Goal: Information Seeking & Learning: Learn about a topic

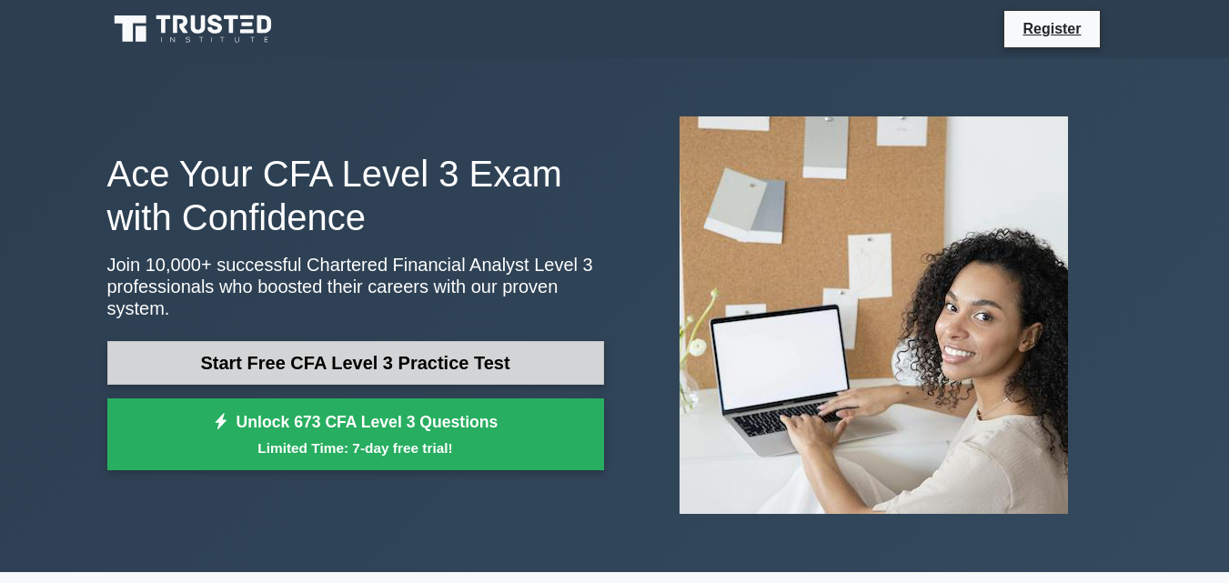
click at [521, 357] on link "Start Free CFA Level 3 Practice Test" at bounding box center [355, 363] width 496 height 44
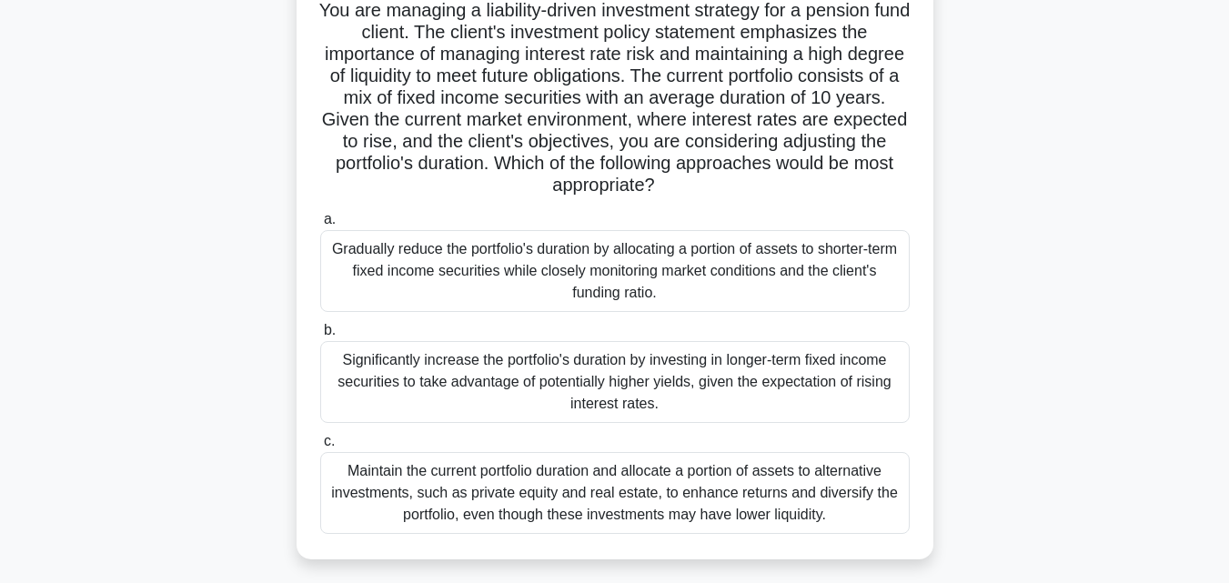
scroll to position [128, 0]
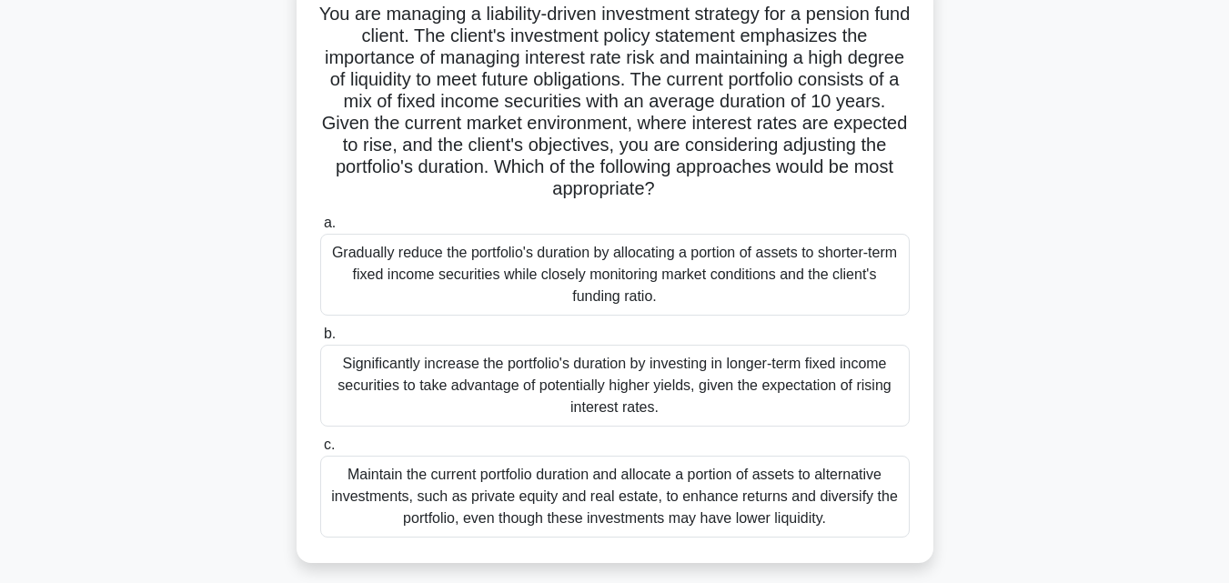
click at [544, 376] on div "Significantly increase the portfolio's duration by investing in longer-term fix…" at bounding box center [614, 386] width 589 height 82
click at [332, 332] on span "b." at bounding box center [330, 333] width 12 height 15
click at [320, 332] on input "b. Significantly increase the portfolio's duration by investing in longer-term …" at bounding box center [320, 334] width 0 height 12
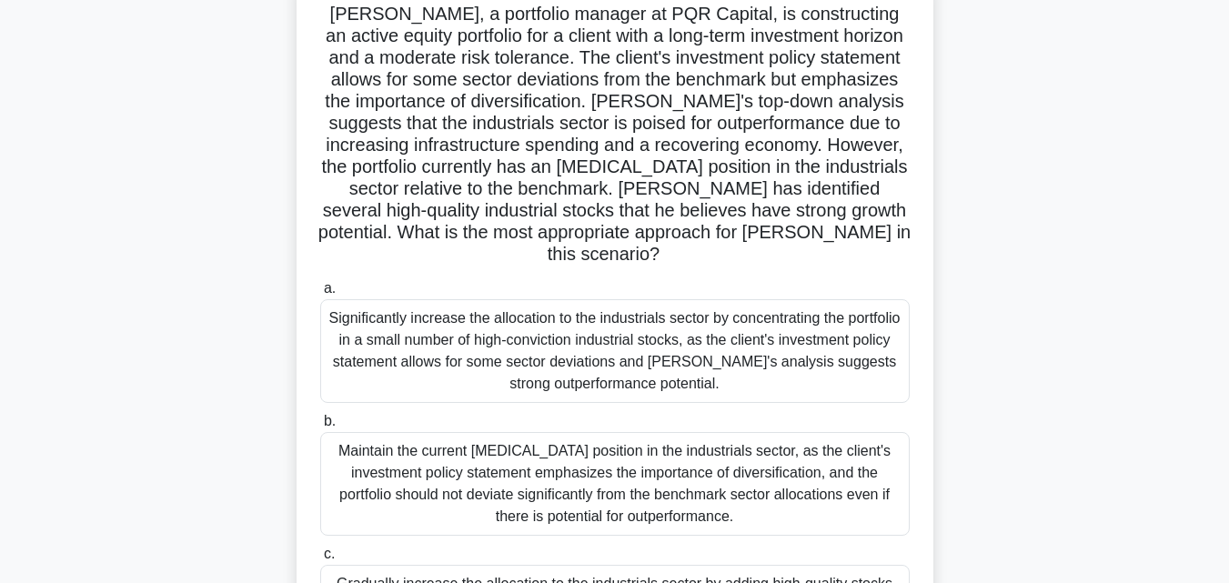
scroll to position [0, 0]
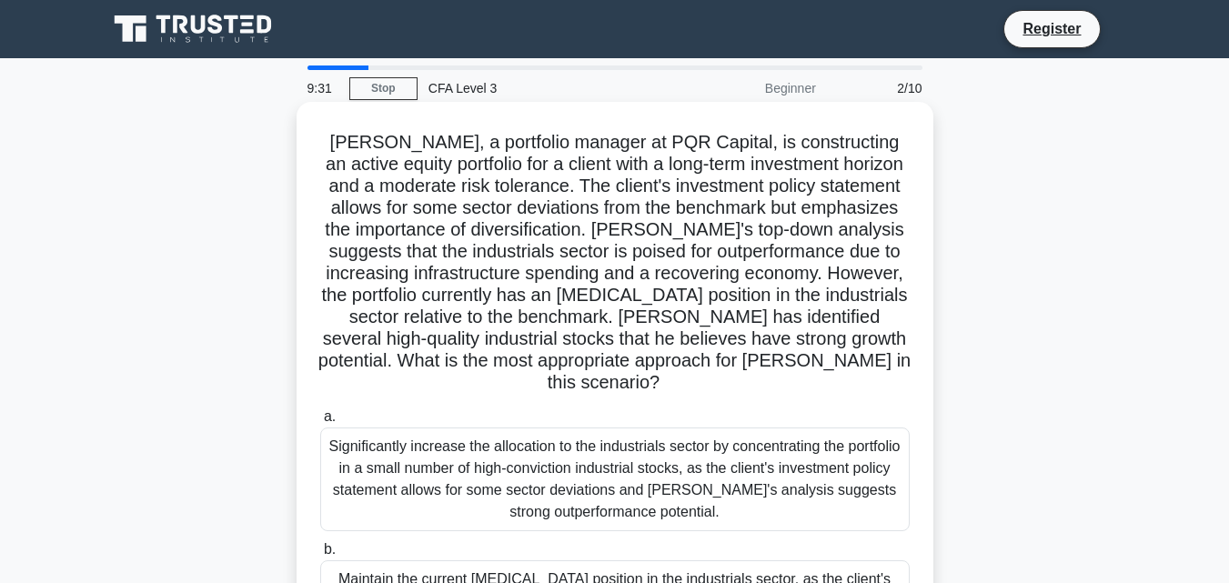
click at [417, 504] on div "Significantly increase the allocation to the industrials sector by concentratin…" at bounding box center [614, 479] width 589 height 104
click at [320, 423] on input "a. Significantly increase the allocation to the industrials sector by concentra…" at bounding box center [320, 417] width 0 height 12
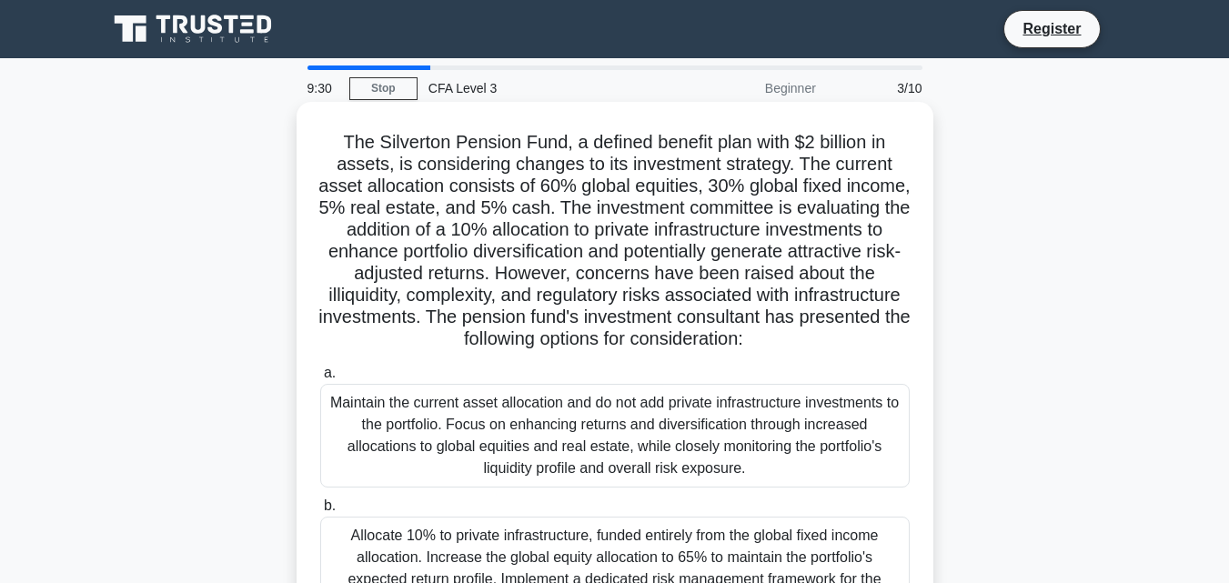
click at [392, 543] on div "Allocate 10% to private infrastructure, funded entirely from the global fixed i…" at bounding box center [614, 568] width 589 height 104
click at [320, 512] on input "b. Allocate 10% to private infrastructure, funded entirely from the global fixe…" at bounding box center [320, 506] width 0 height 12
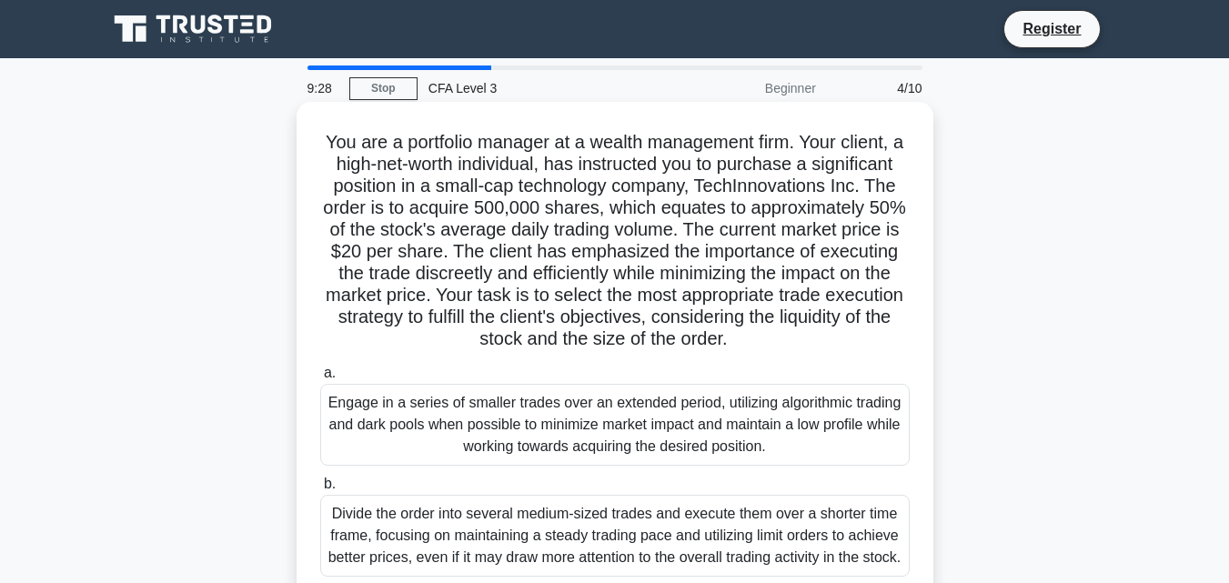
click at [392, 520] on div "Divide the order into several medium-sized trades and execute them over a short…" at bounding box center [614, 536] width 589 height 82
click at [320, 490] on input "b. Divide the order into several medium-sized trades and execute them over a sh…" at bounding box center [320, 484] width 0 height 12
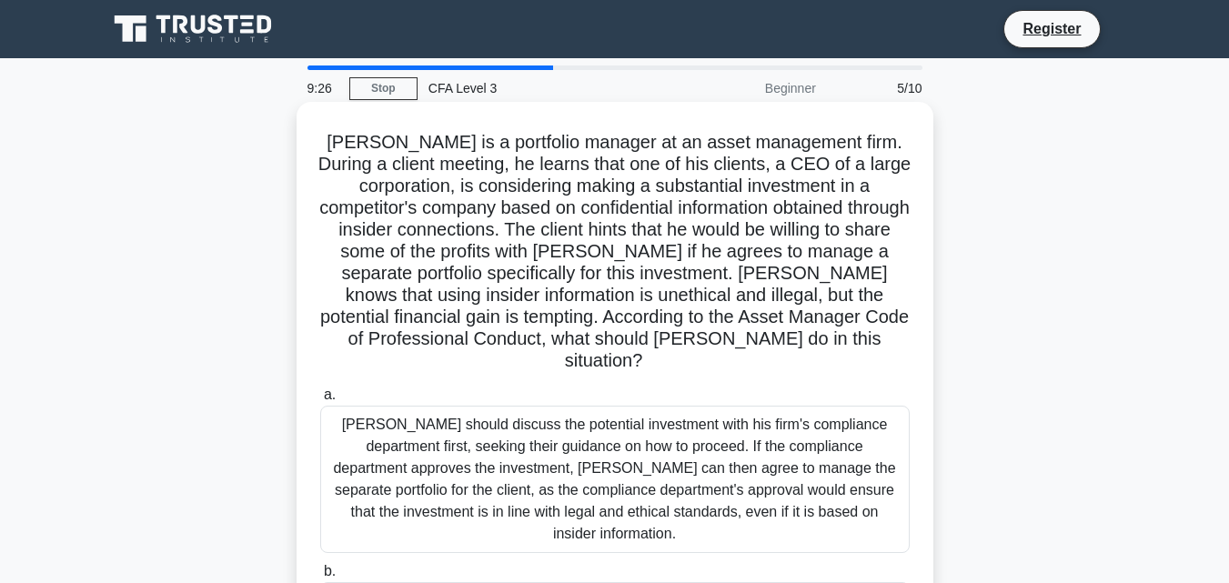
click at [390, 482] on div "William should discuss the potential investment with his firm's compliance depa…" at bounding box center [614, 479] width 589 height 147
click at [320, 401] on input "a. William should discuss the potential investment with his firm's compliance d…" at bounding box center [320, 395] width 0 height 12
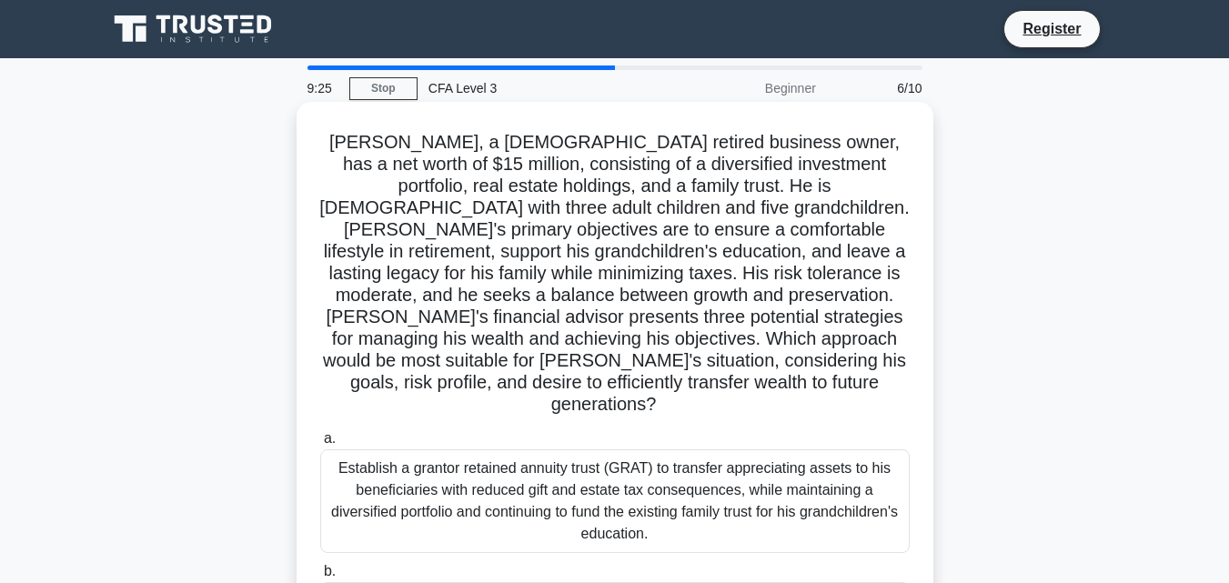
scroll to position [399, 0]
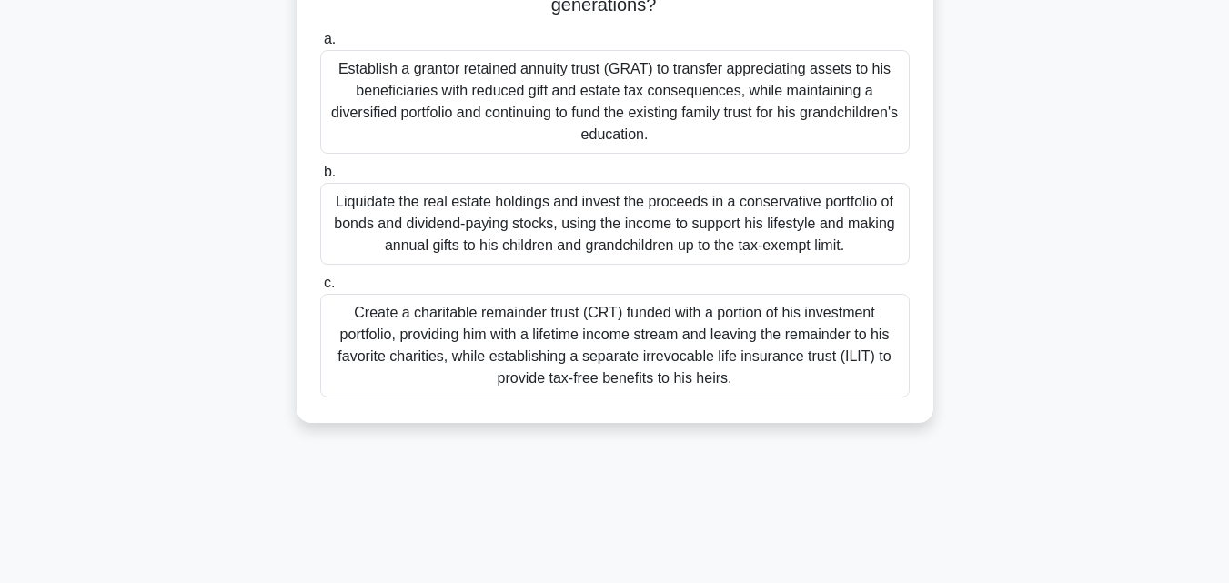
click at [411, 358] on div "Create a charitable remainder trust (CRT) funded with a portion of his investme…" at bounding box center [614, 346] width 589 height 104
click at [320, 289] on input "c. Create a charitable remainder trust (CRT) funded with a portion of his inves…" at bounding box center [320, 283] width 0 height 12
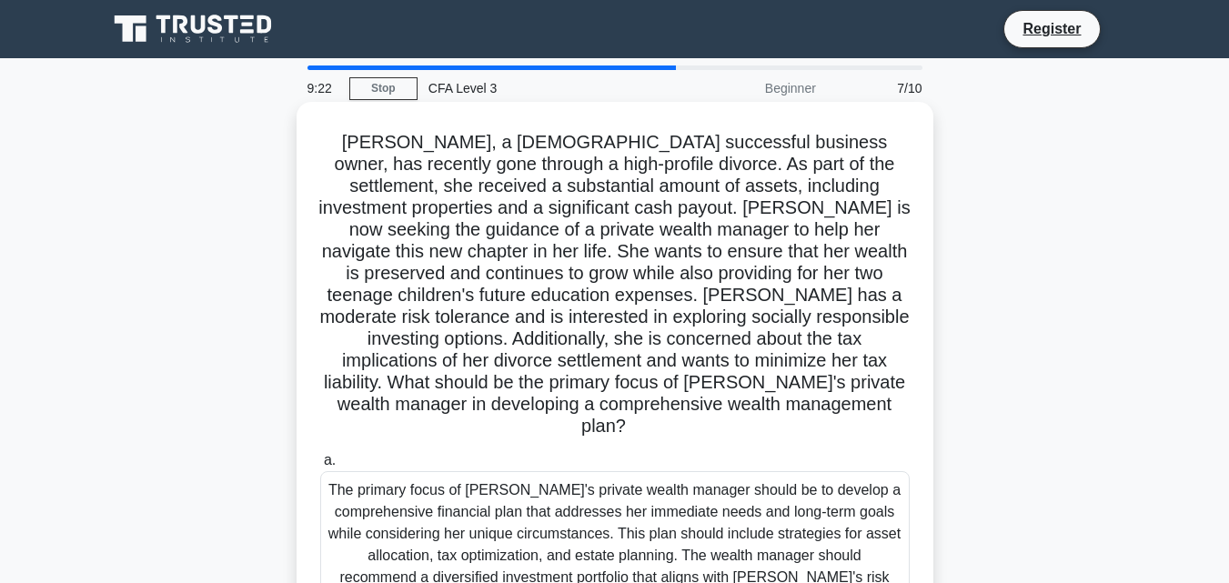
scroll to position [536, 0]
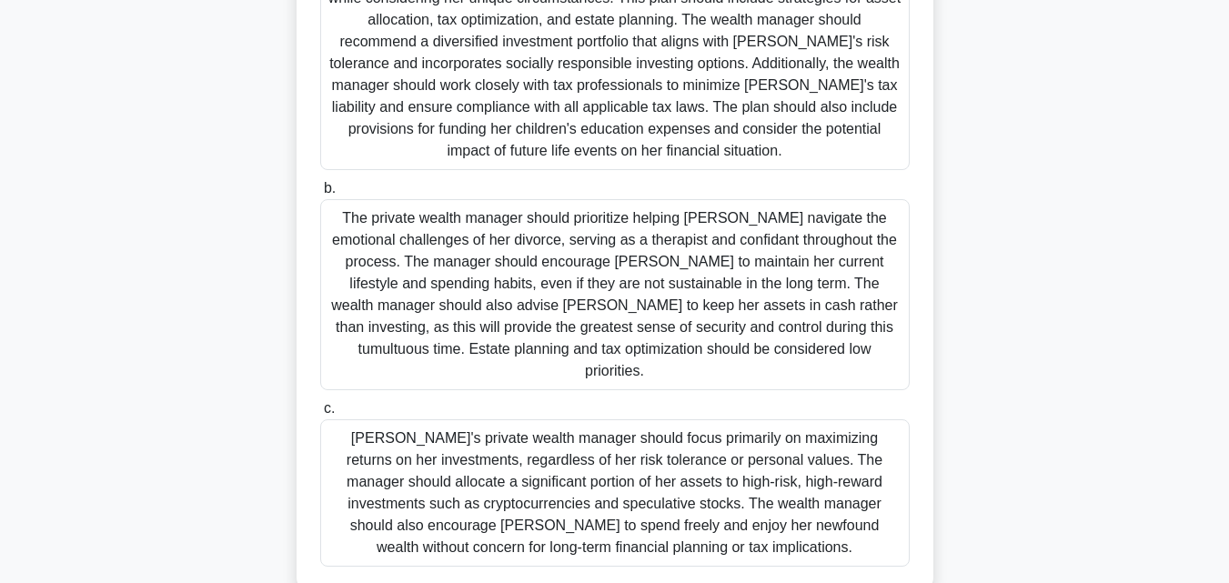
click at [424, 264] on div "The private wealth manager should prioritize helping Alexandra navigate the emo…" at bounding box center [614, 294] width 589 height 191
click at [320, 195] on input "b. The private wealth manager should prioritize helping Alexandra navigate the …" at bounding box center [320, 189] width 0 height 12
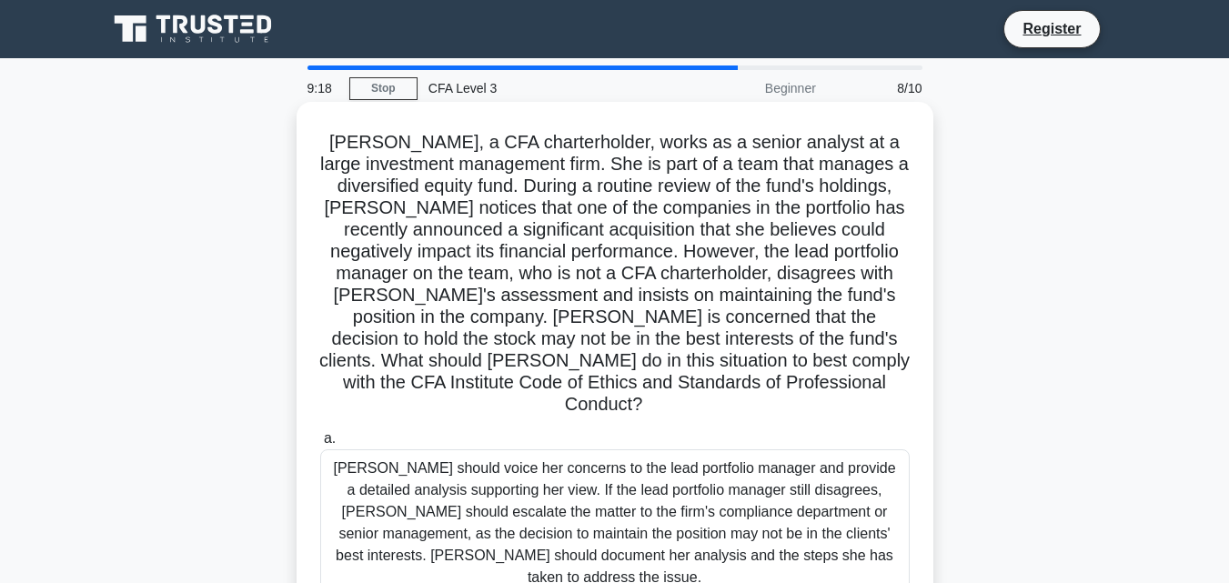
scroll to position [399, 0]
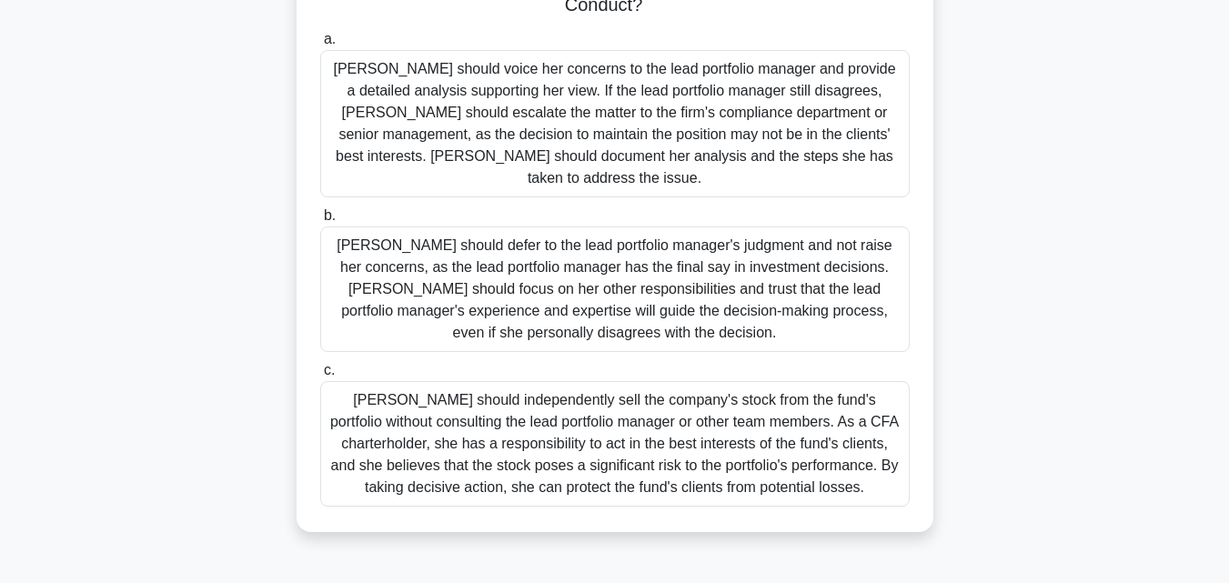
click at [379, 381] on div "Karen should independently sell the company's stock from the fund's portfolio w…" at bounding box center [614, 443] width 589 height 125
click at [320, 365] on input "c. Karen should independently sell the company's stock from the fund's portfoli…" at bounding box center [320, 371] width 0 height 12
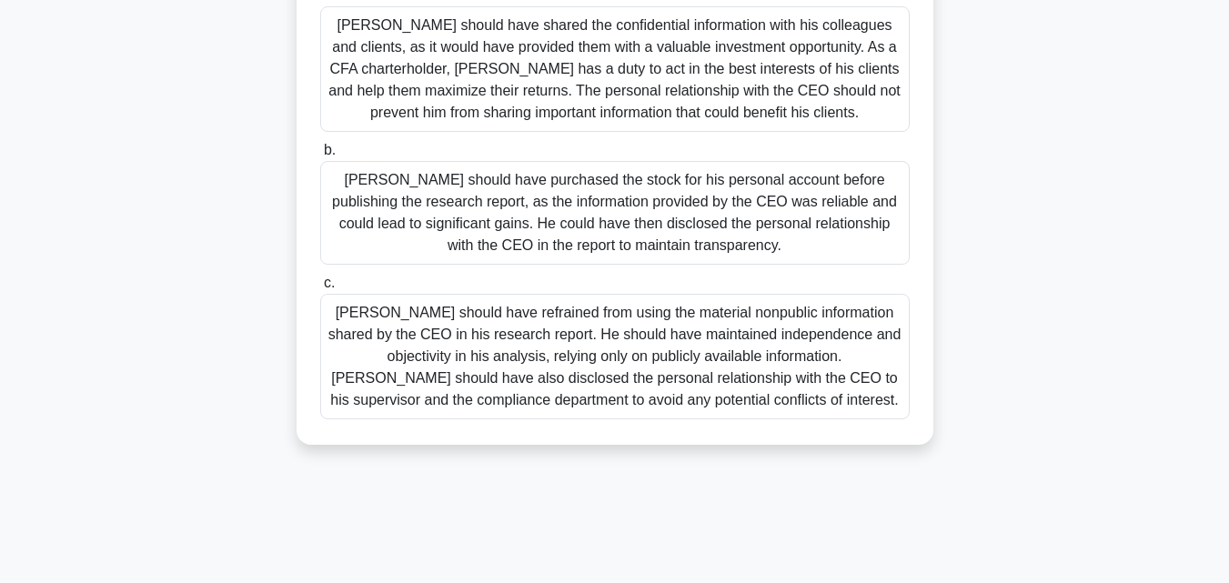
click at [349, 93] on div "Daniel should have shared the confidential information with his colleagues and …" at bounding box center [614, 68] width 589 height 125
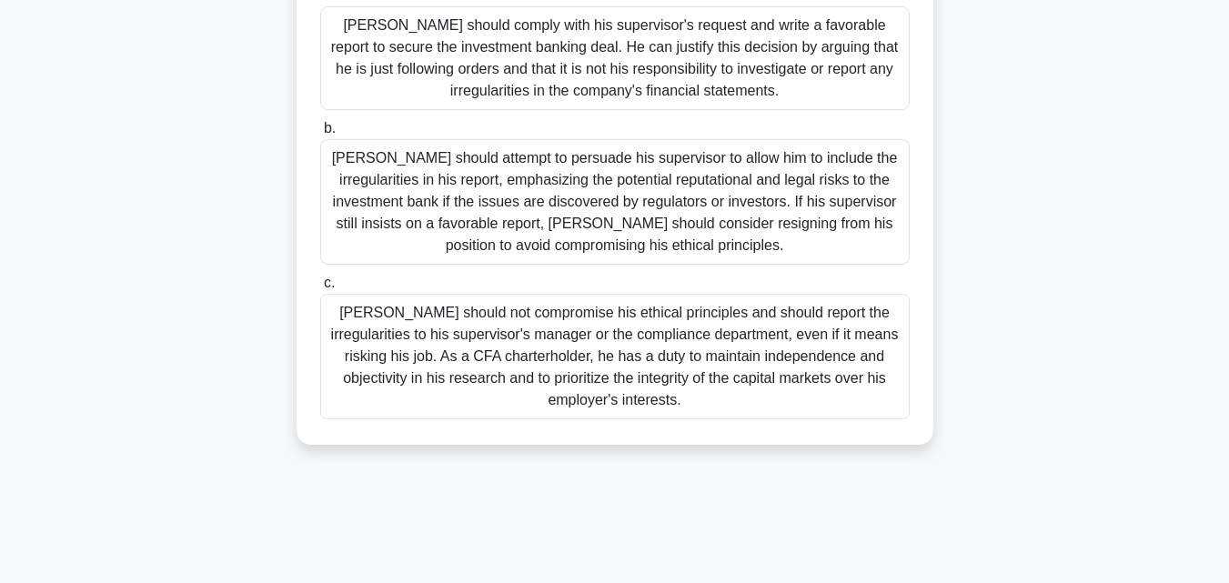
click at [338, 223] on div "Matthew should attempt to persuade his supervisor to allow him to include the i…" at bounding box center [614, 201] width 589 height 125
click at [320, 135] on input "b. Matthew should attempt to persuade his supervisor to allow him to include th…" at bounding box center [320, 129] width 0 height 12
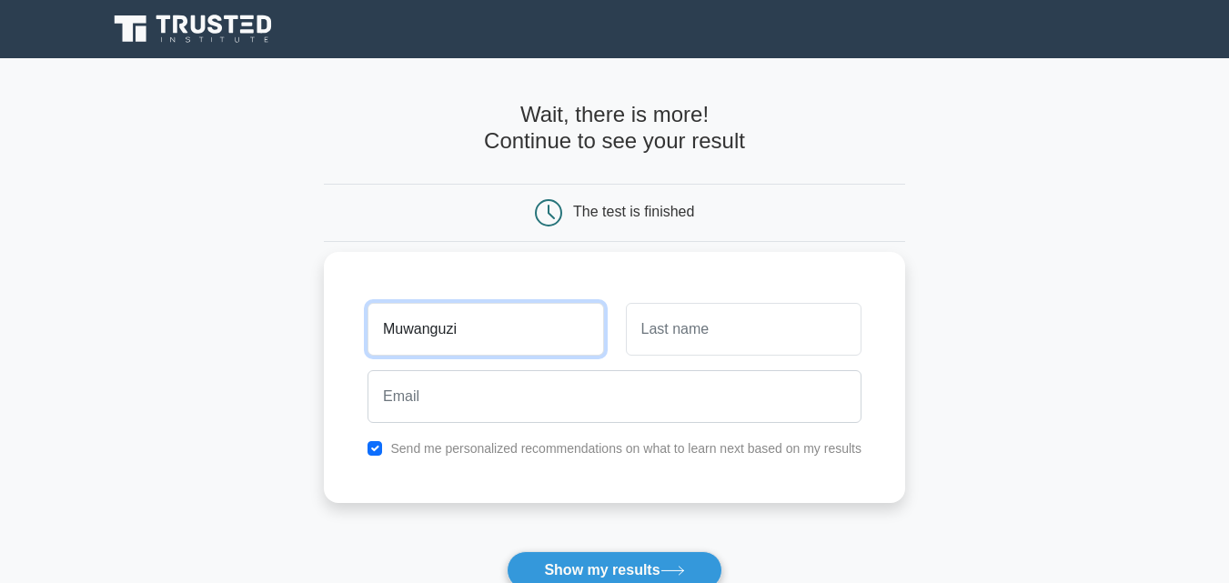
type input "Muwanguzi"
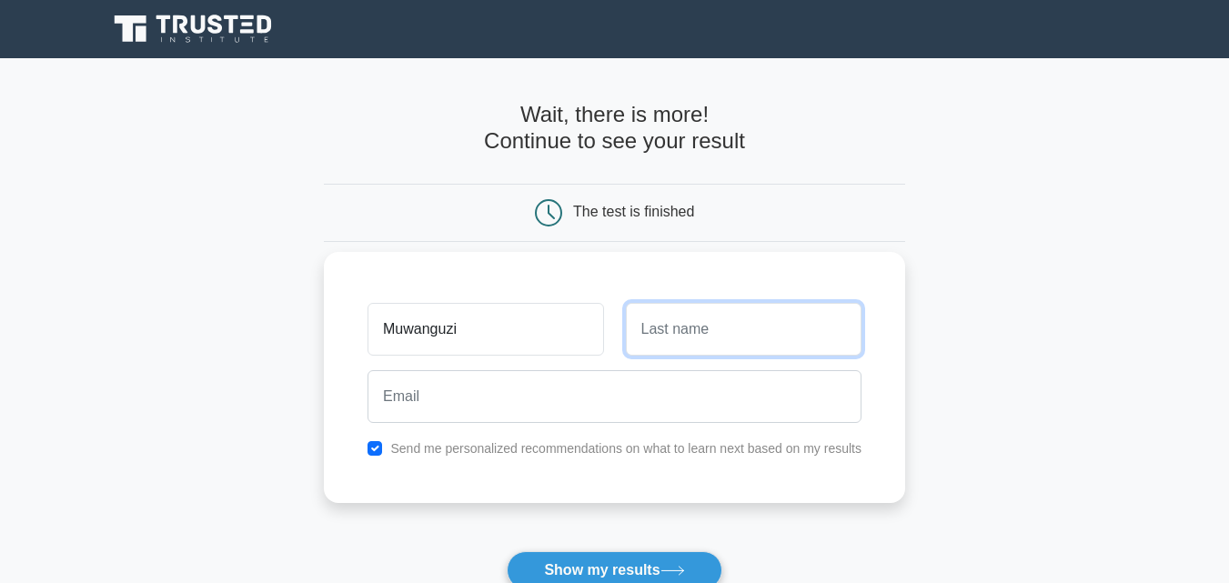
drag, startPoint x: 651, startPoint y: 331, endPoint x: 587, endPoint y: 396, distance: 90.7
click at [651, 334] on input "text" at bounding box center [744, 329] width 236 height 53
type input "[PERSON_NAME]"
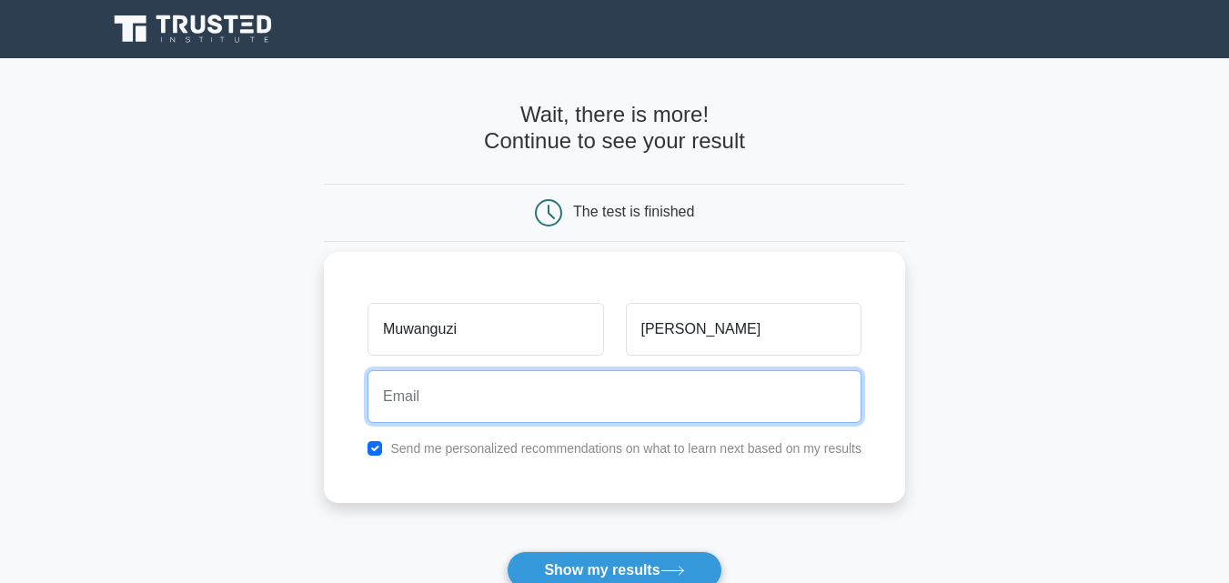
click at [546, 400] on input "email" at bounding box center [614, 396] width 494 height 53
type input "[EMAIL_ADDRESS][DOMAIN_NAME]"
click at [506, 551] on button "Show my results" at bounding box center [613, 570] width 215 height 38
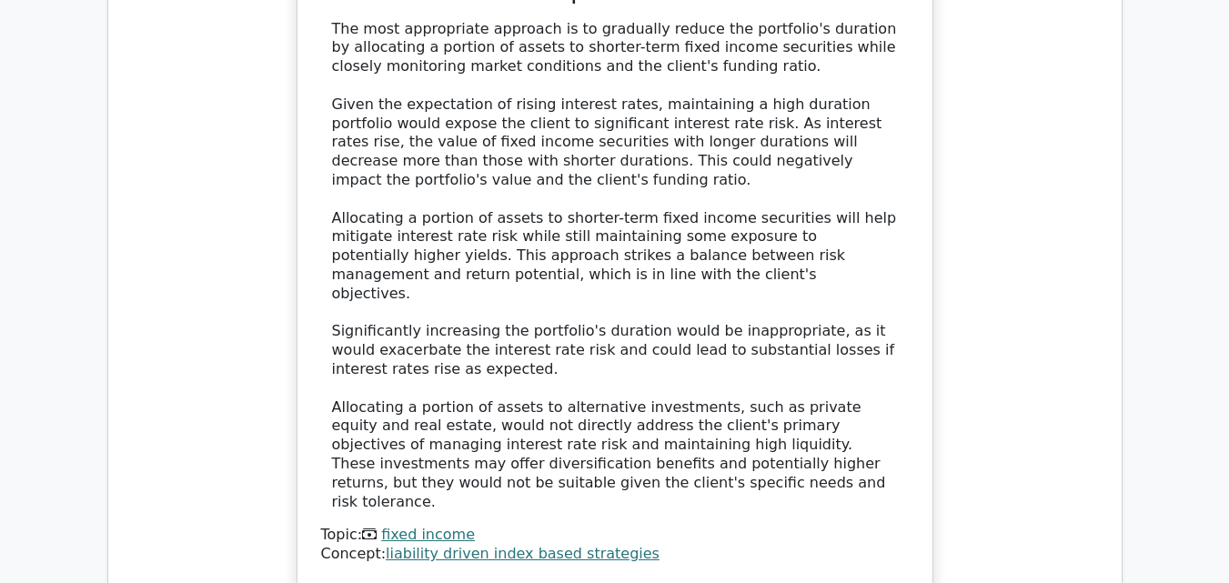
scroll to position [1980, 0]
